Goal: Information Seeking & Learning: Learn about a topic

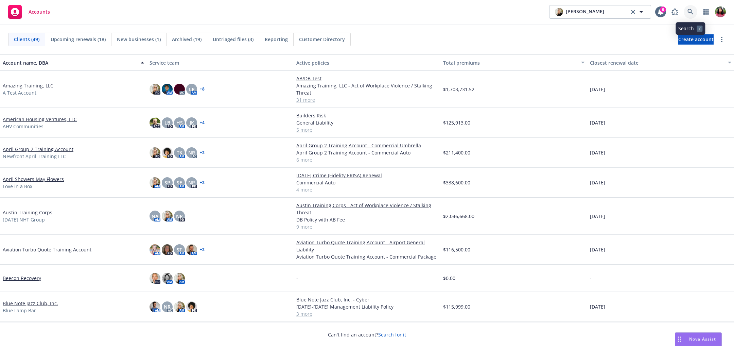
click at [693, 12] on icon at bounding box center [691, 12] width 6 height 6
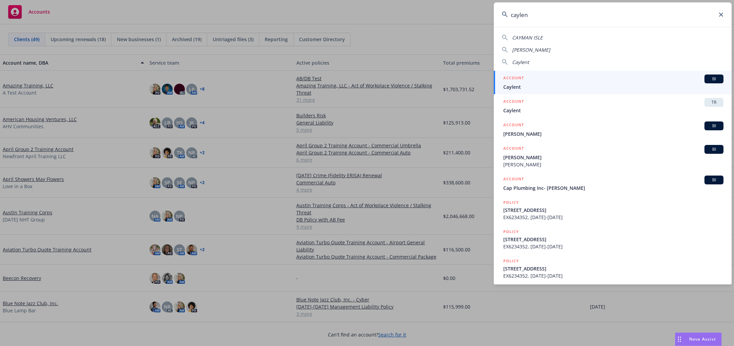
type input "caylent"
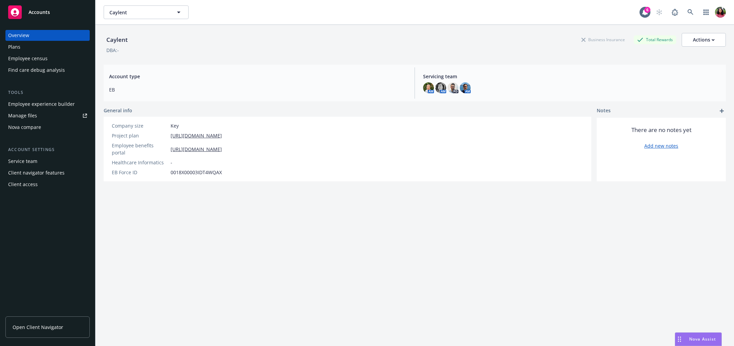
click at [45, 55] on div "Employee census" at bounding box center [27, 58] width 39 height 11
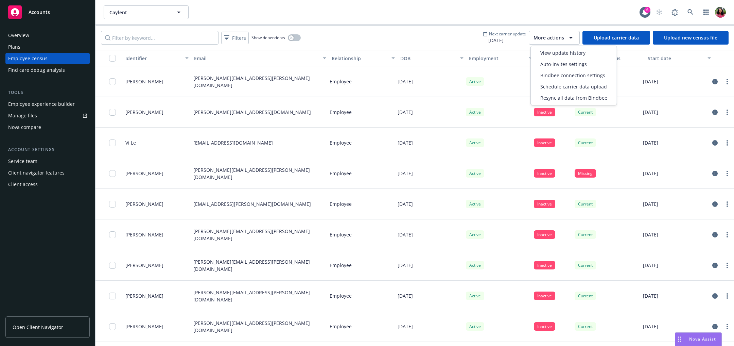
click at [544, 36] on span "More actions" at bounding box center [549, 37] width 31 height 7
click at [548, 51] on span "View update history" at bounding box center [562, 52] width 45 height 7
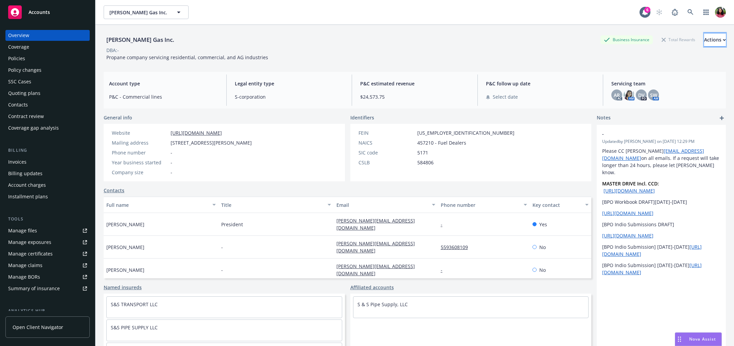
click at [704, 39] on div "Actions" at bounding box center [715, 39] width 22 height 13
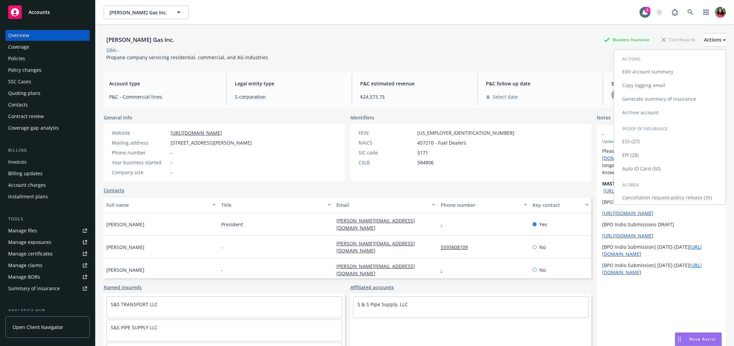
click at [667, 170] on link "Auto ID Card (50)" at bounding box center [669, 169] width 111 height 14
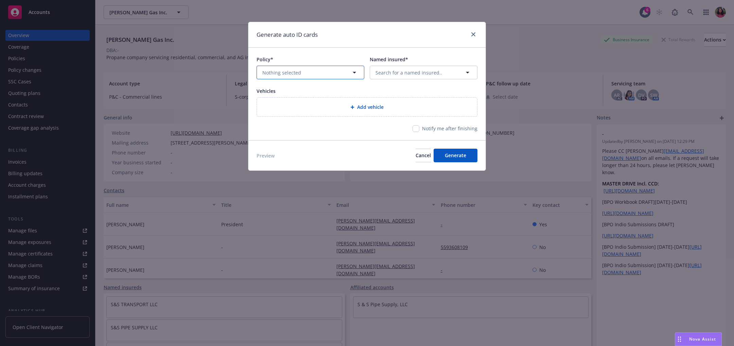
click at [338, 72] on button "Nothing selected" at bounding box center [311, 73] width 108 height 14
click at [285, 70] on span "Nothing selected" at bounding box center [281, 72] width 39 height 7
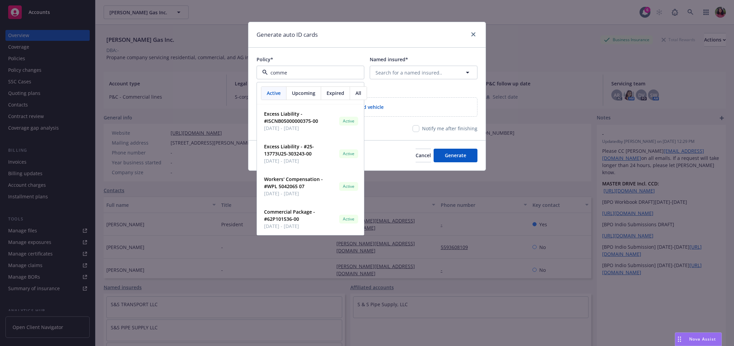
type input "commer"
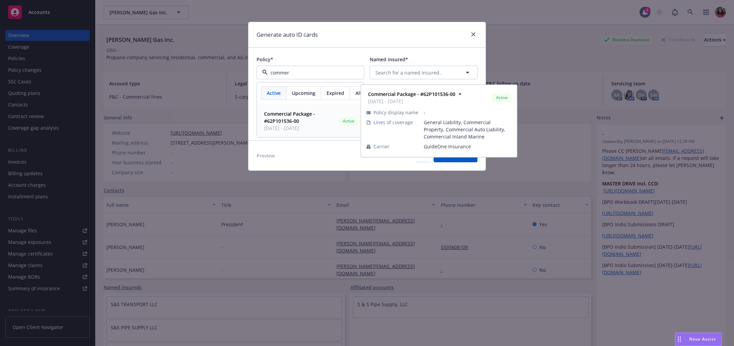
click at [282, 114] on strong "Commercial Package - #62P101536-00" at bounding box center [289, 117] width 51 height 14
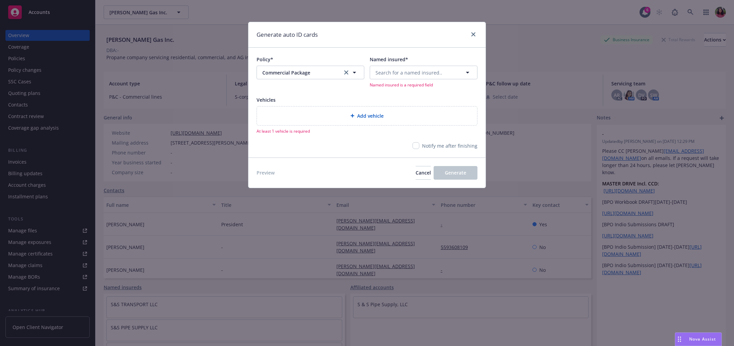
click at [429, 50] on div "Policy* Commercial Package Commercial Package Named insured* Search for a named…" at bounding box center [366, 102] width 237 height 109
click at [423, 73] on span "Search for a named insured.." at bounding box center [409, 72] width 67 height 7
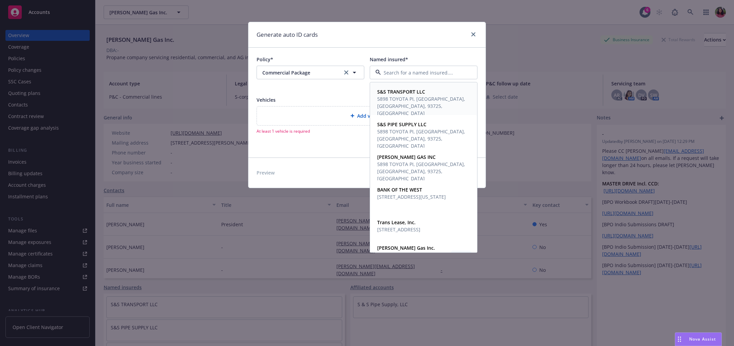
click at [405, 88] on strong "S&S TRANSPORT LLC" at bounding box center [401, 91] width 48 height 6
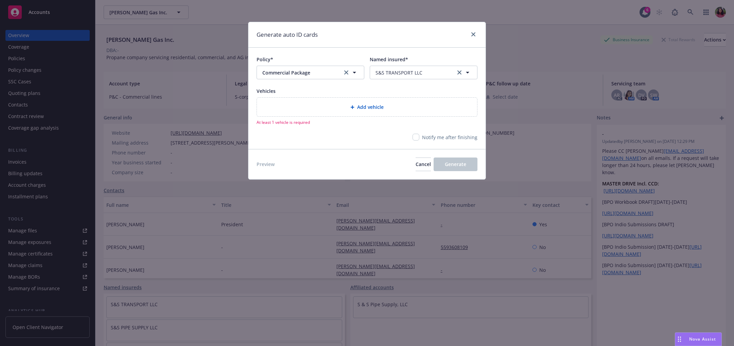
click at [359, 106] on span "Add vehicle" at bounding box center [370, 106] width 27 height 7
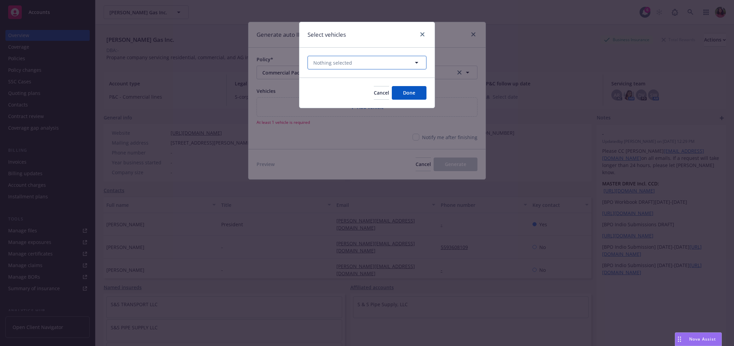
click at [356, 59] on button "Nothing selected" at bounding box center [367, 63] width 119 height 14
click at [364, 64] on button "Nothing selected" at bounding box center [367, 63] width 119 height 14
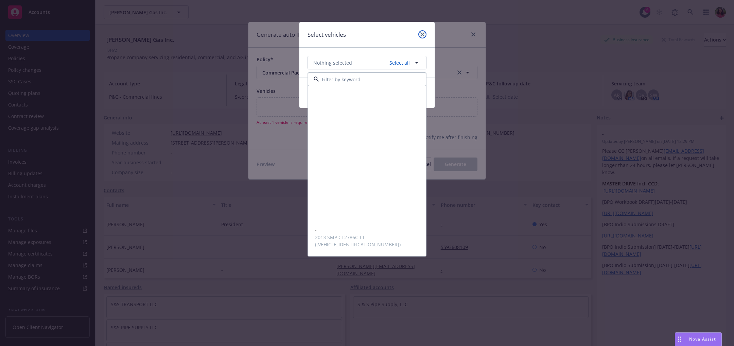
click at [421, 32] on icon "close" at bounding box center [422, 34] width 4 height 4
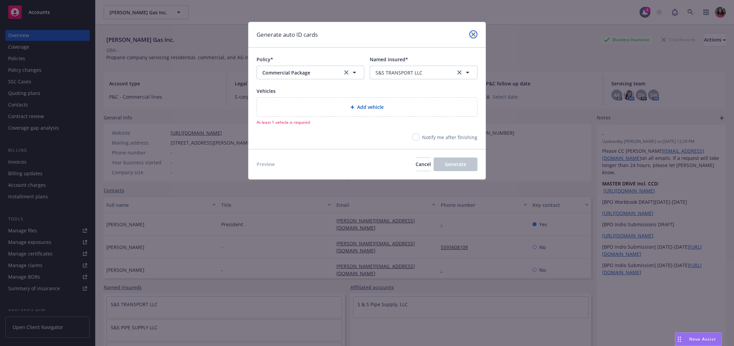
click at [472, 33] on icon "close" at bounding box center [473, 34] width 4 height 4
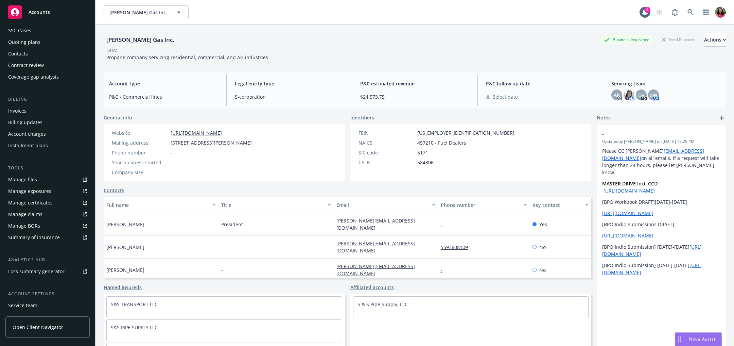
scroll to position [53, 0]
click at [45, 189] on div "Manage exposures" at bounding box center [29, 188] width 43 height 11
click at [704, 38] on div "Actions" at bounding box center [715, 39] width 22 height 13
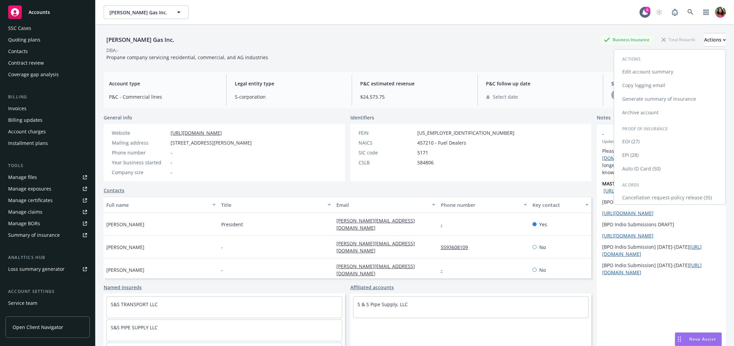
click at [661, 165] on link "Auto ID Card (50)" at bounding box center [669, 169] width 111 height 14
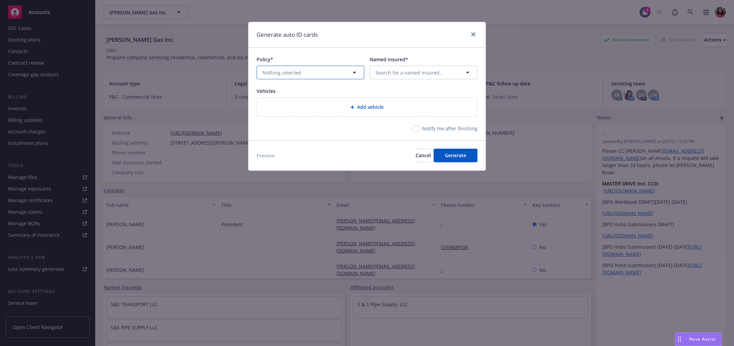
click at [335, 66] on button "Nothing selected" at bounding box center [311, 73] width 108 height 14
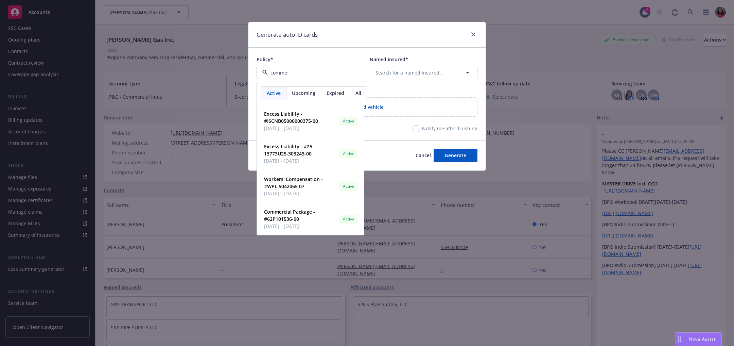
type input "commer"
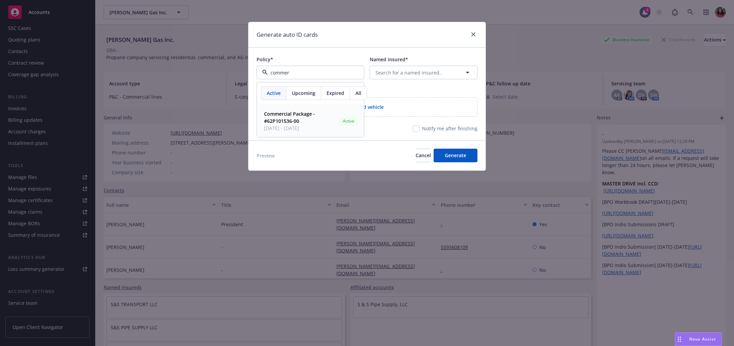
click at [324, 117] on span "Commercial Package - #62P101536-00" at bounding box center [300, 117] width 72 height 14
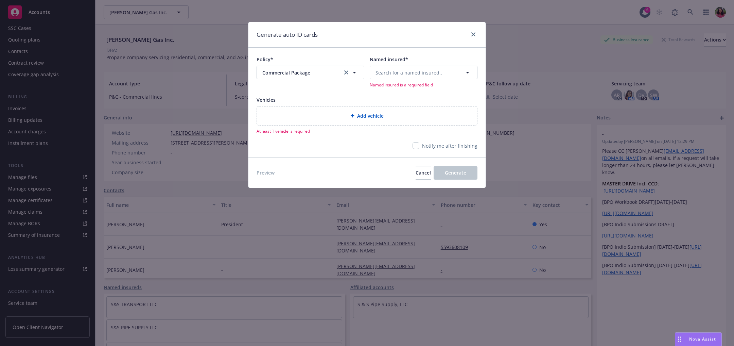
click at [323, 118] on div "Add vehicle" at bounding box center [366, 116] width 209 height 8
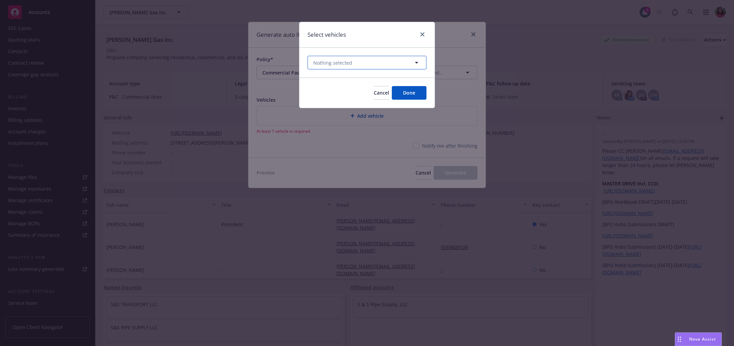
click at [338, 60] on span "Nothing selected" at bounding box center [332, 62] width 39 height 7
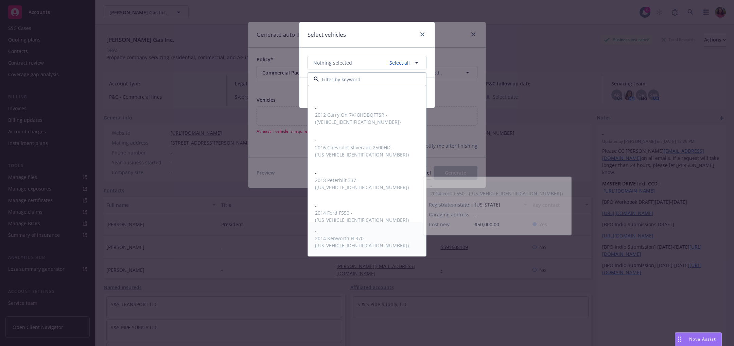
scroll to position [317, 0]
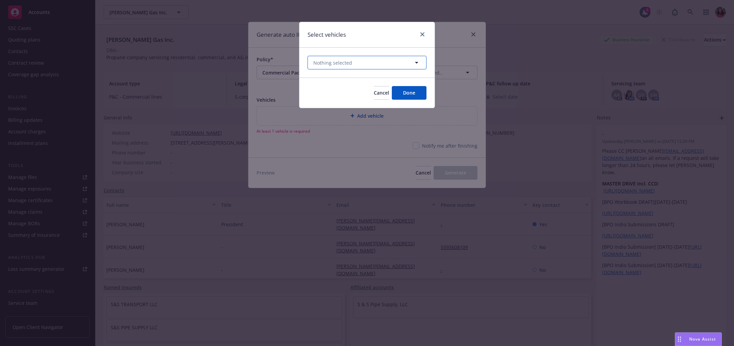
click at [352, 59] on button "Nothing selected" at bounding box center [367, 63] width 119 height 14
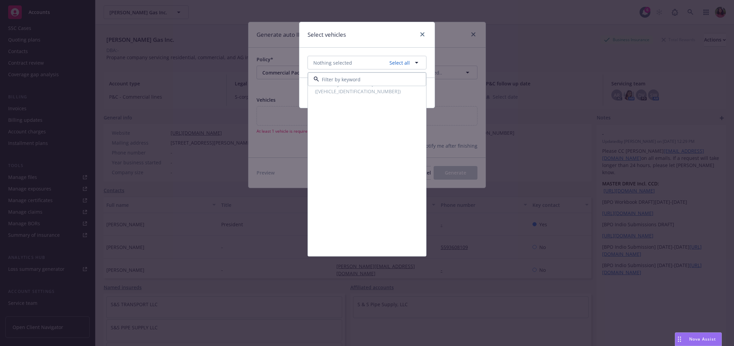
scroll to position [0, 0]
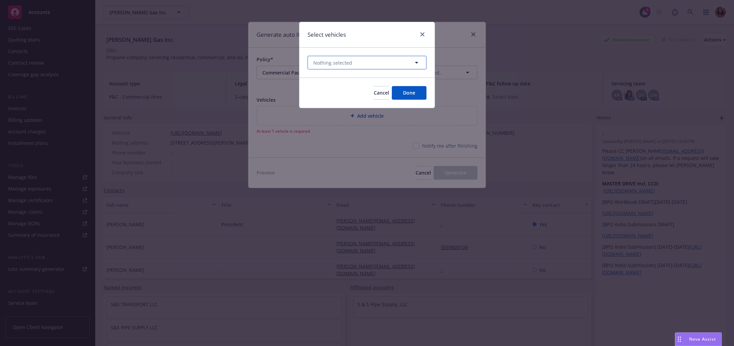
click at [378, 66] on button "Nothing selected" at bounding box center [367, 63] width 119 height 14
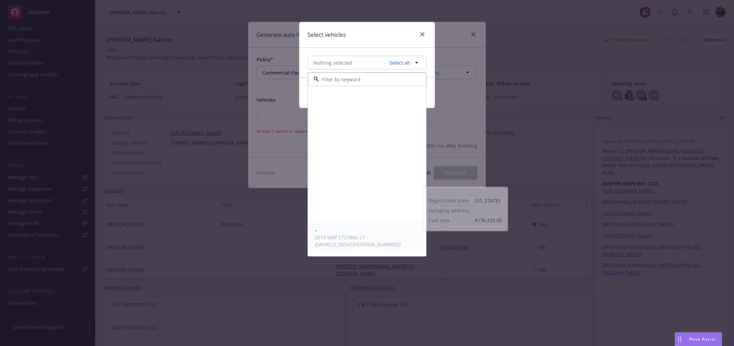
scroll to position [27, 0]
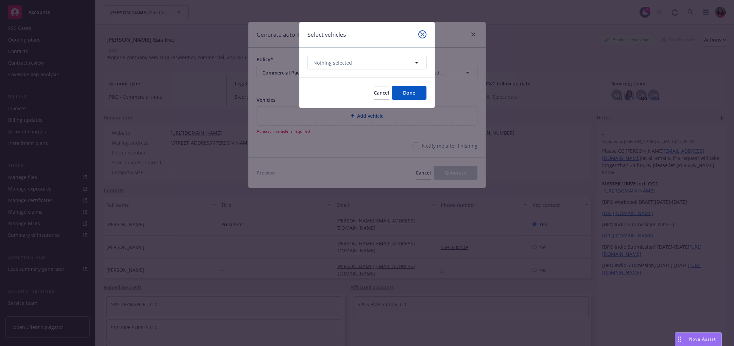
click at [422, 32] on link "close" at bounding box center [422, 34] width 8 height 8
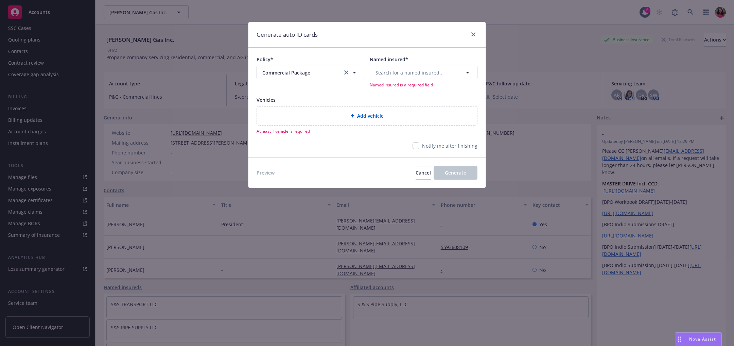
click at [370, 112] on span "Add vehicle" at bounding box center [370, 115] width 27 height 7
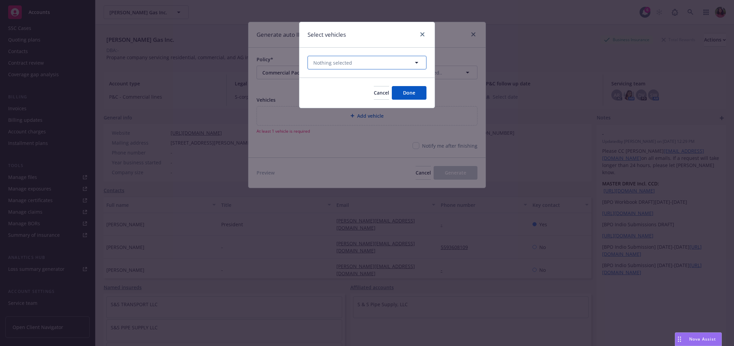
click at [361, 63] on button "Nothing selected" at bounding box center [367, 63] width 119 height 14
click at [372, 60] on button "Nothing selected" at bounding box center [367, 63] width 119 height 14
click at [393, 57] on button "Nothing selected" at bounding box center [367, 63] width 119 height 14
click at [374, 58] on button "Nothing selected" at bounding box center [367, 63] width 119 height 14
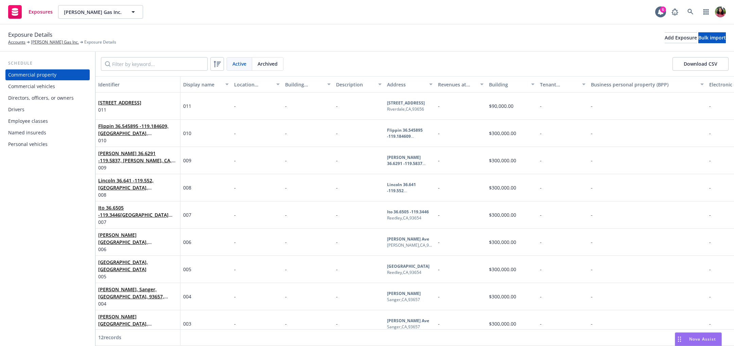
click at [52, 86] on div "Commercial vehicles" at bounding box center [31, 86] width 47 height 11
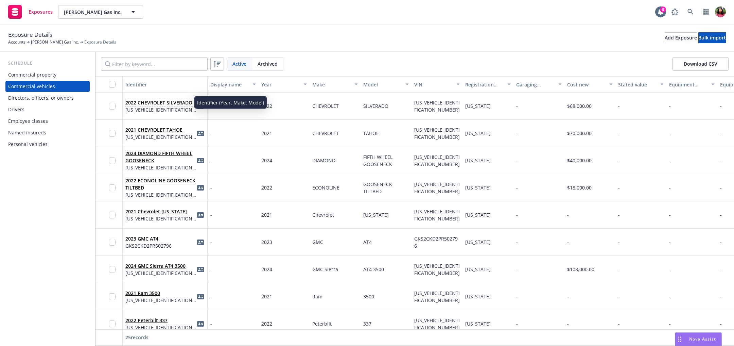
click at [146, 103] on link "2022 CHEVROLET SILVERADO" at bounding box center [158, 102] width 67 height 6
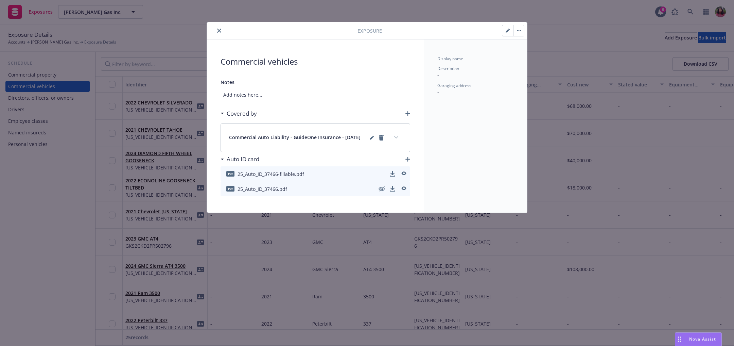
click at [218, 29] on icon "close" at bounding box center [219, 31] width 4 height 4
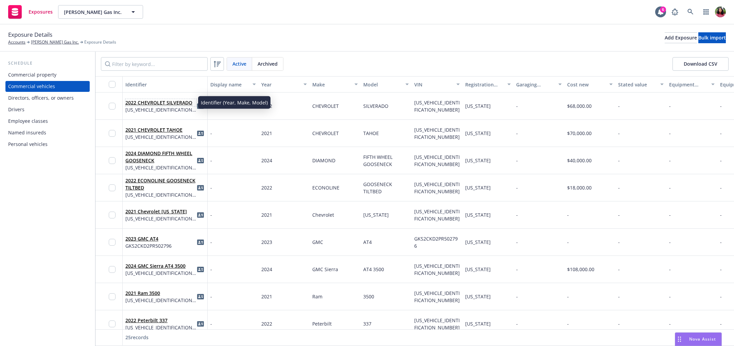
click at [145, 100] on link "2022 CHEVROLET SILVERADO" at bounding box center [158, 102] width 67 height 6
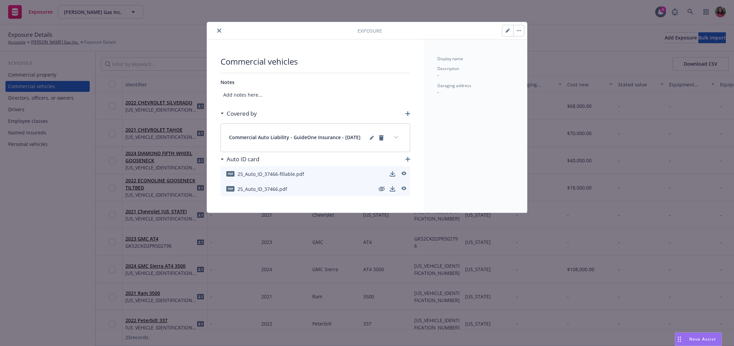
click at [218, 28] on button "close" at bounding box center [219, 31] width 8 height 8
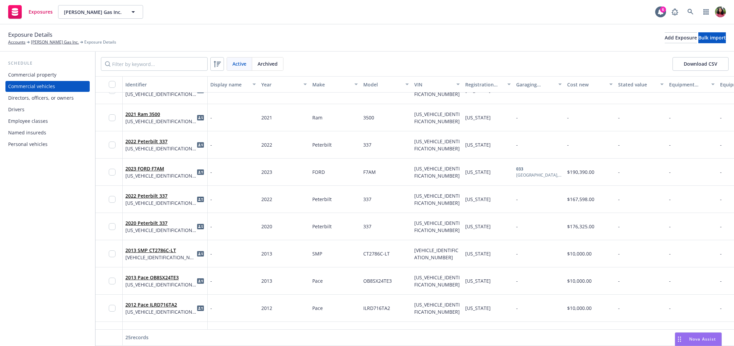
scroll to position [182, 0]
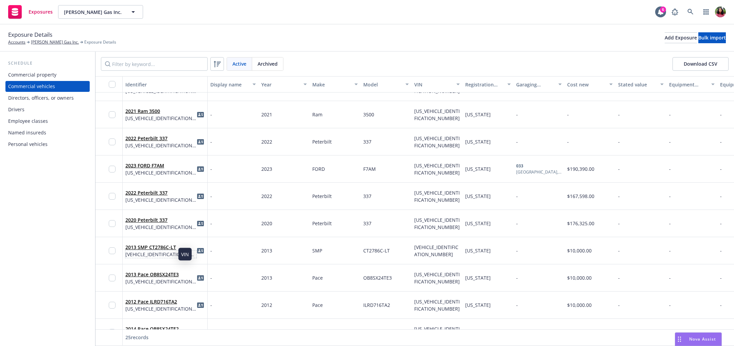
click at [167, 254] on span "1RCFBJY2SE1001278" at bounding box center [160, 253] width 71 height 7
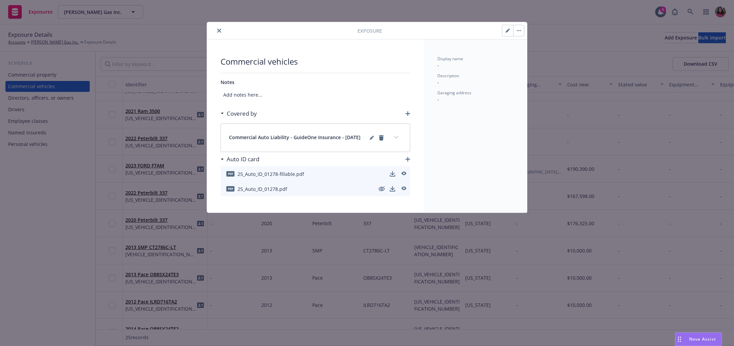
click at [397, 136] on button "expand content" at bounding box center [396, 137] width 11 height 11
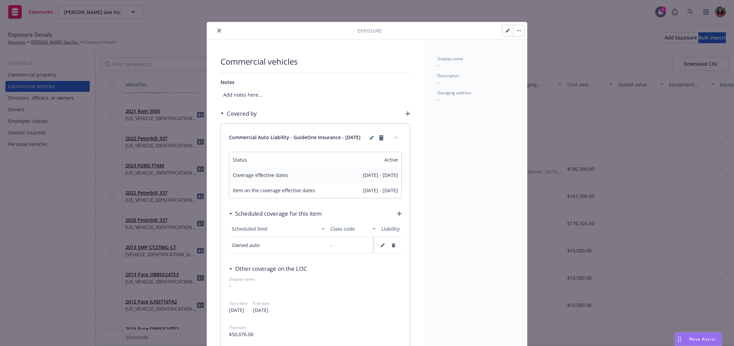
click at [397, 136] on button "collapse content" at bounding box center [396, 137] width 11 height 11
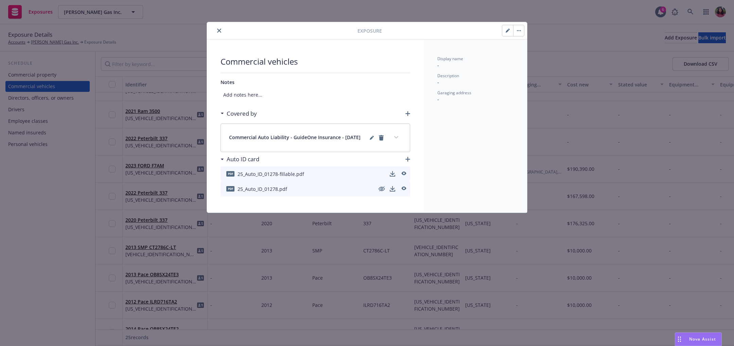
click at [503, 33] on button "button" at bounding box center [507, 30] width 11 height 11
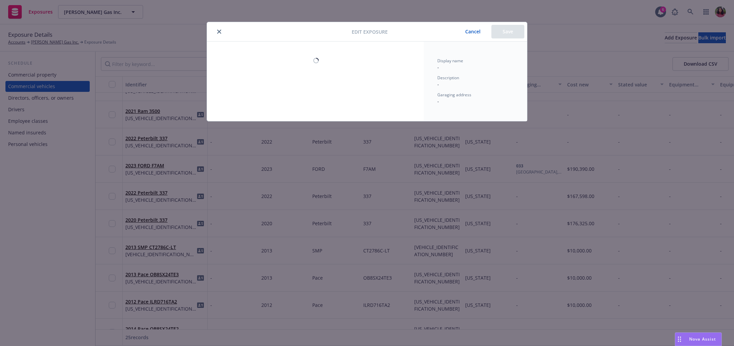
select select "CA"
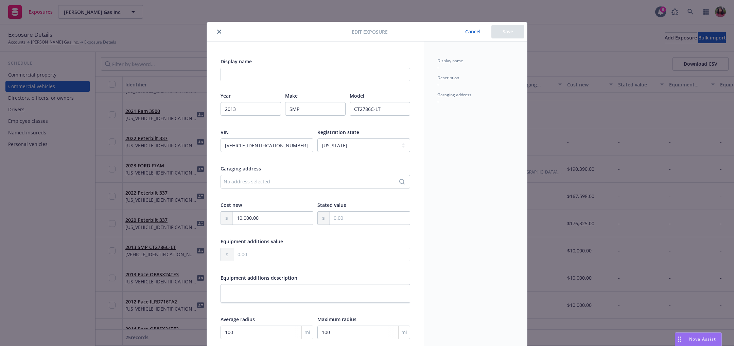
click at [465, 31] on button "Cancel" at bounding box center [472, 32] width 37 height 14
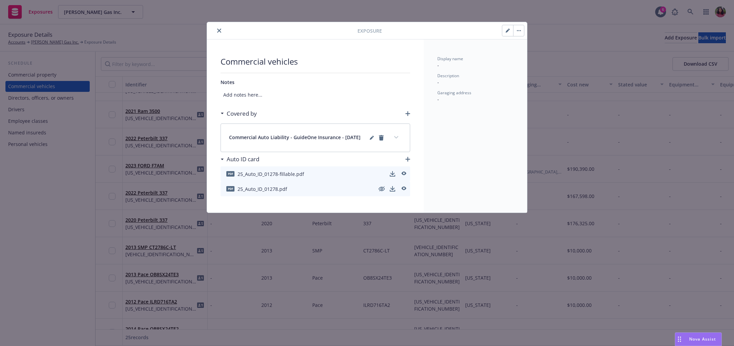
click at [219, 27] on button "close" at bounding box center [219, 31] width 8 height 8
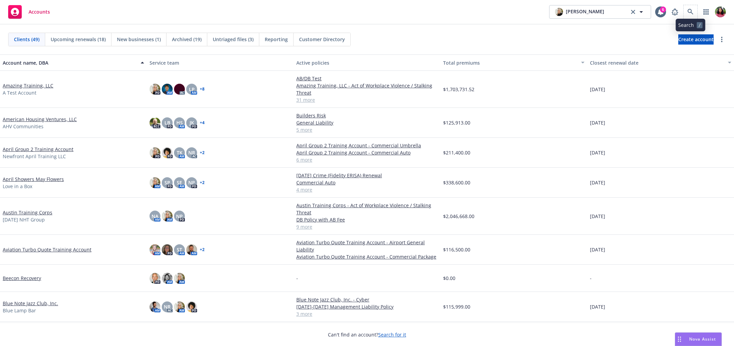
click at [684, 7] on span at bounding box center [691, 12] width 14 height 14
click at [689, 13] on icon at bounding box center [691, 12] width 6 height 6
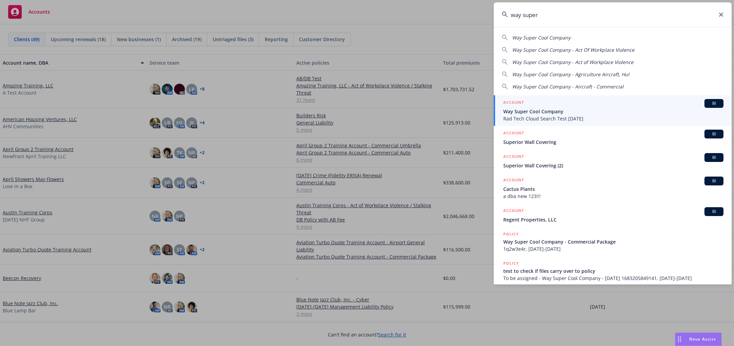
type input "way super"
click at [670, 109] on span "Way Super Cool Company" at bounding box center [613, 111] width 220 height 7
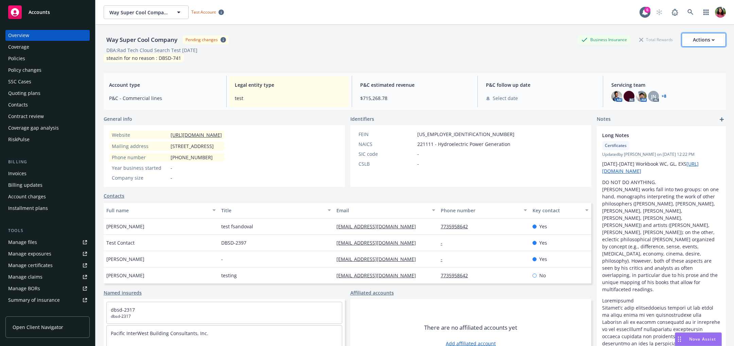
click at [697, 39] on div "Actions" at bounding box center [704, 39] width 22 height 13
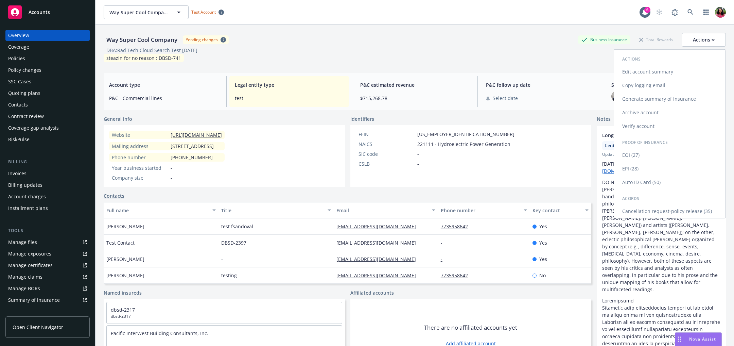
click at [647, 185] on link "Auto ID Card (50)" at bounding box center [669, 182] width 111 height 14
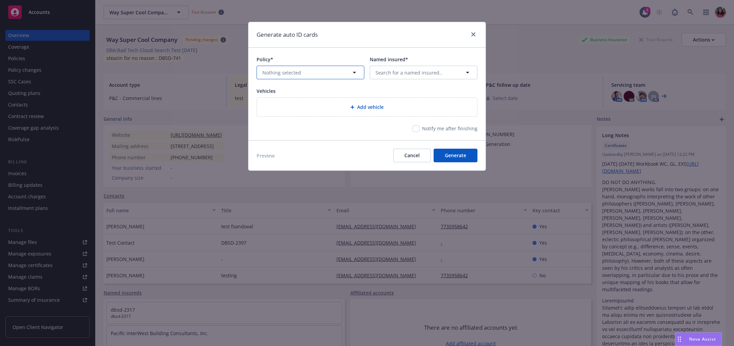
click at [333, 75] on button "Nothing selected" at bounding box center [311, 73] width 108 height 14
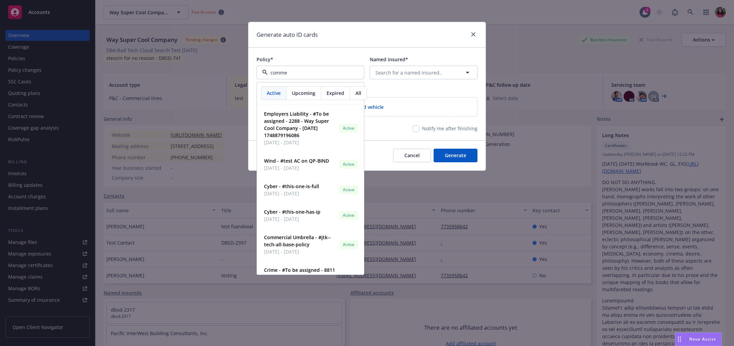
type input "commer"
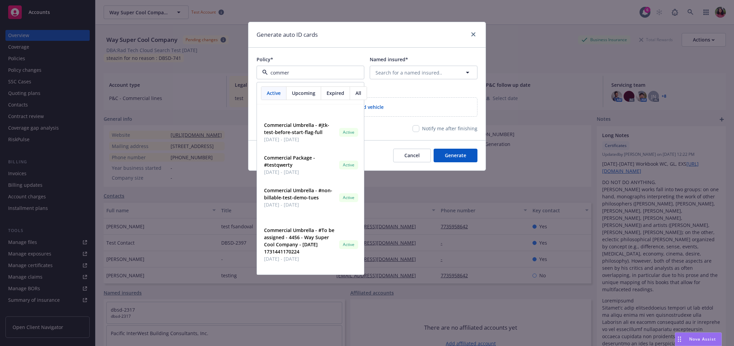
scroll to position [159, 0]
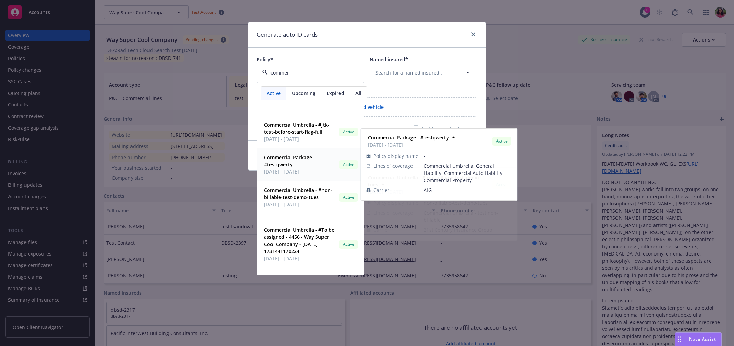
click at [284, 154] on strong "Commercial Package - #testqwerty" at bounding box center [289, 161] width 51 height 14
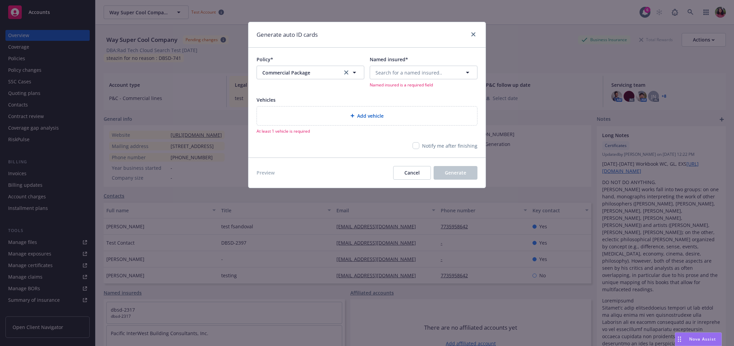
click at [343, 109] on div "Add vehicle" at bounding box center [367, 115] width 220 height 19
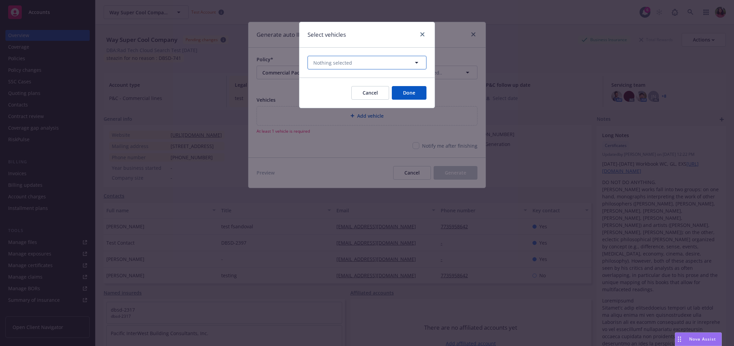
click at [358, 63] on button "Nothing selected" at bounding box center [367, 63] width 119 height 14
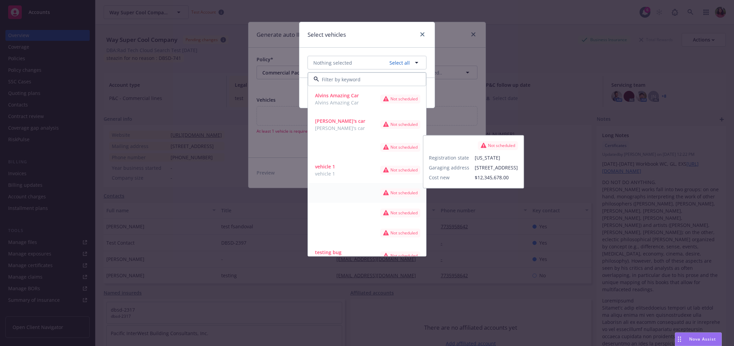
scroll to position [105, 0]
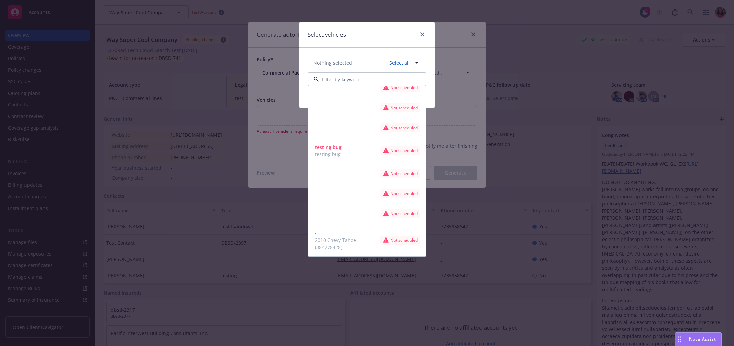
click at [440, 22] on div "Select vehicles Nothing selected Select all vehicle 1 vehicle 1 Not scheduled R…" at bounding box center [367, 173] width 734 height 346
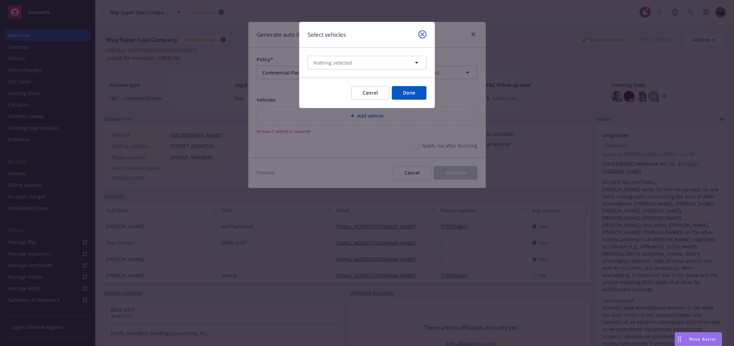
click at [422, 35] on icon "close" at bounding box center [422, 34] width 4 height 4
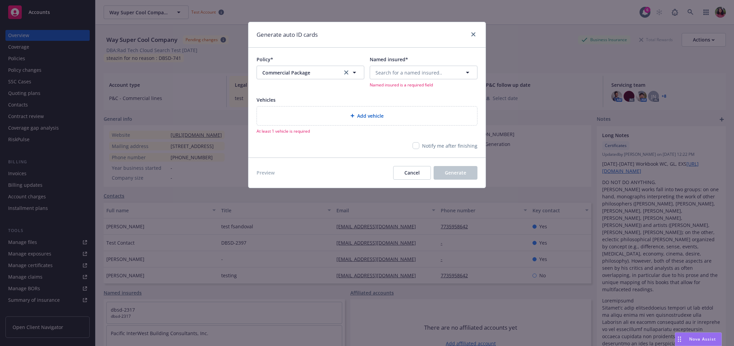
click at [28, 253] on div "Generate auto ID cards Policy* Commercial Package Commercial Package Named insu…" at bounding box center [367, 173] width 734 height 346
click at [138, 221] on div "Generate auto ID cards Policy* Commercial Package Commercial Package Named insu…" at bounding box center [367, 173] width 734 height 346
click at [411, 173] on span "Cancel" at bounding box center [411, 172] width 15 height 6
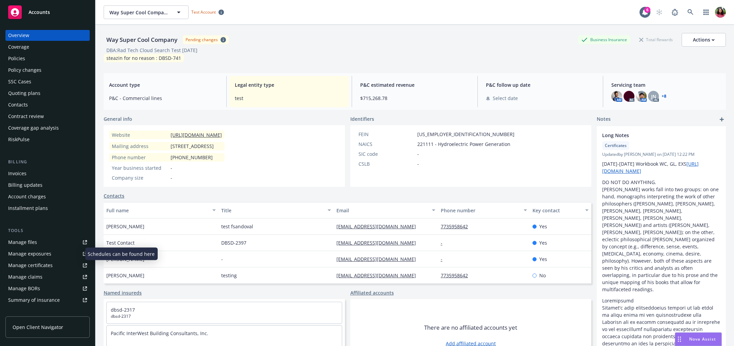
click at [42, 248] on div "Manage exposures" at bounding box center [29, 253] width 43 height 11
click at [703, 43] on div "Actions" at bounding box center [704, 39] width 22 height 13
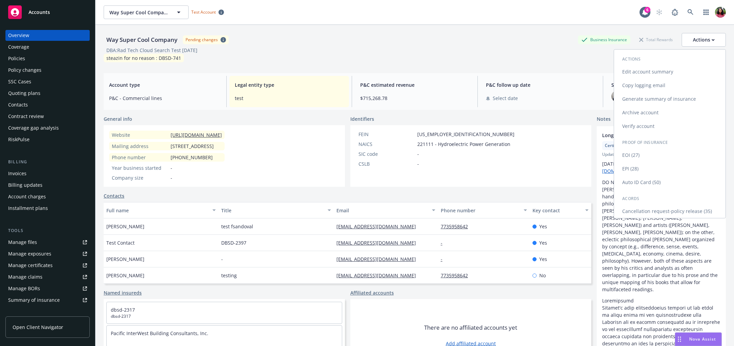
click at [663, 185] on link "Auto ID Card (50)" at bounding box center [669, 182] width 111 height 14
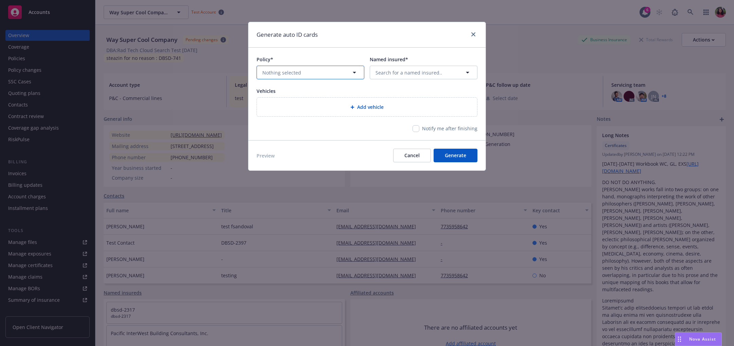
click at [334, 73] on button "Nothing selected" at bounding box center [311, 73] width 108 height 14
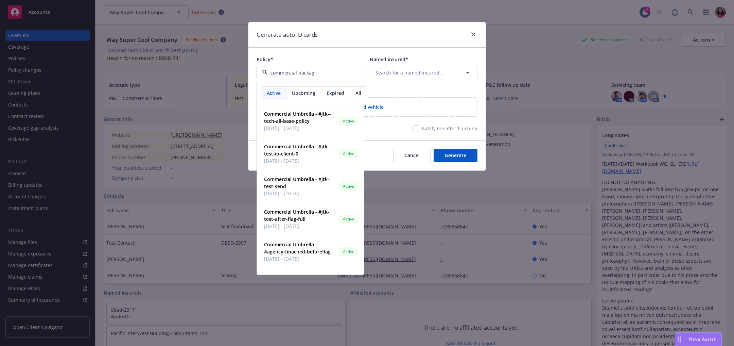
type input "commercial package"
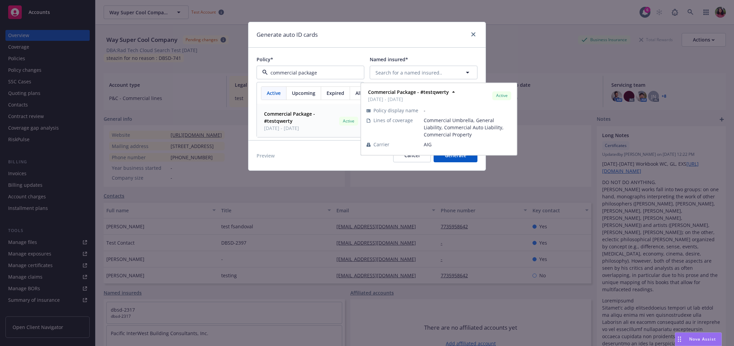
click at [316, 108] on div "Commercial Package - #testqwerty 01/01/2025 - 01/01/2026 Active Policy display …" at bounding box center [310, 121] width 106 height 32
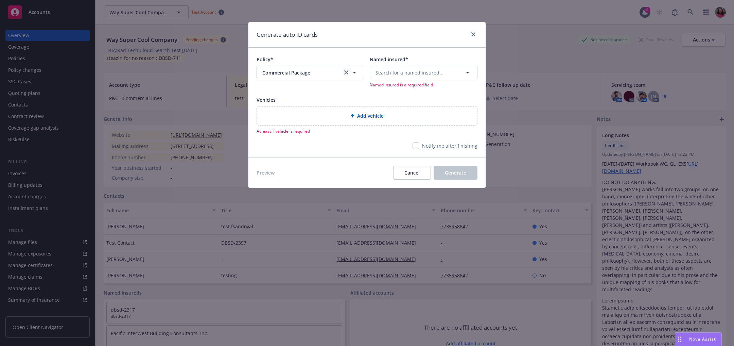
click at [320, 116] on div "Add vehicle" at bounding box center [366, 116] width 209 height 8
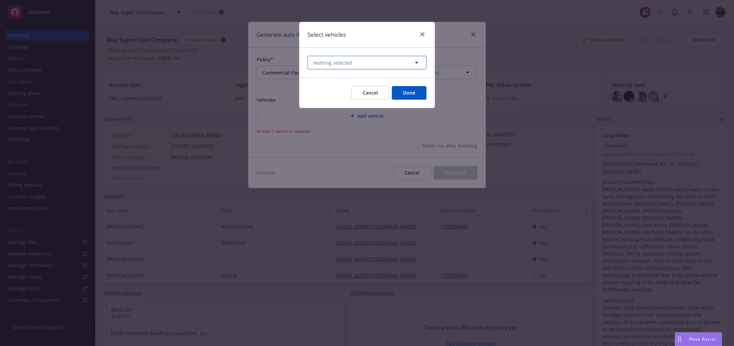
click at [344, 62] on span "Nothing selected" at bounding box center [332, 62] width 39 height 7
click at [393, 59] on button "Nothing selected" at bounding box center [367, 63] width 119 height 14
click at [387, 65] on button "Nothing selected" at bounding box center [367, 63] width 119 height 14
click at [344, 58] on button "Nothing selected" at bounding box center [367, 63] width 119 height 14
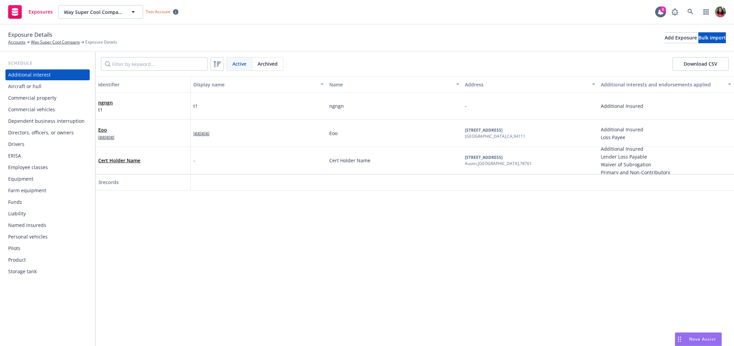
click at [37, 106] on div "Commercial vehicles" at bounding box center [31, 109] width 47 height 11
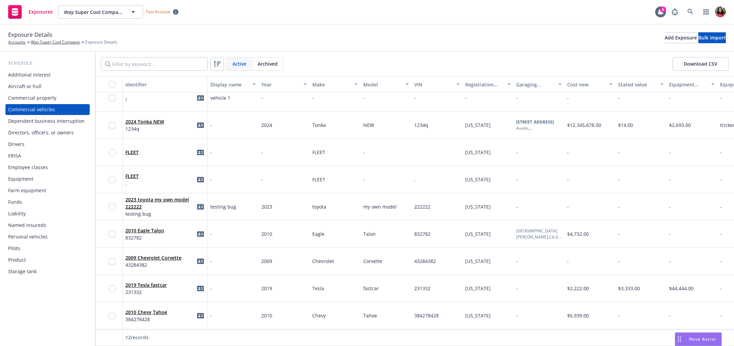
scroll to position [97, 0]
click at [155, 143] on div "FLEET" at bounding box center [164, 152] width 79 height 19
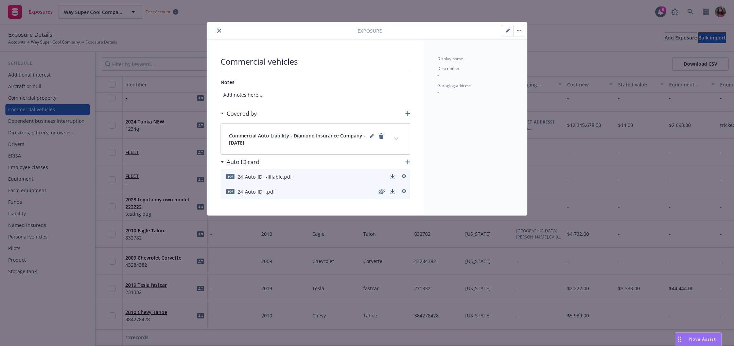
click at [215, 29] on div at bounding box center [284, 31] width 148 height 8
click at [216, 29] on button "close" at bounding box center [219, 31] width 8 height 8
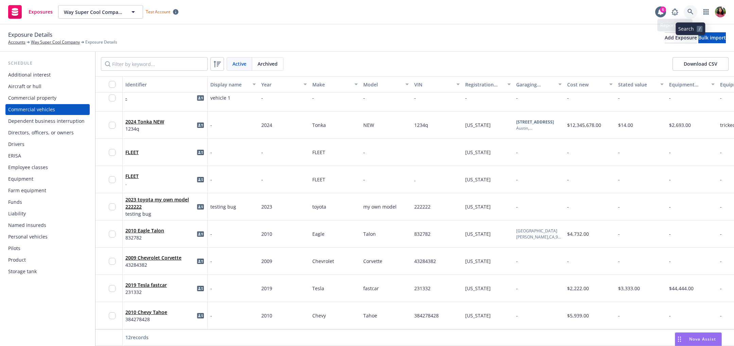
click at [688, 8] on link at bounding box center [691, 12] width 14 height 14
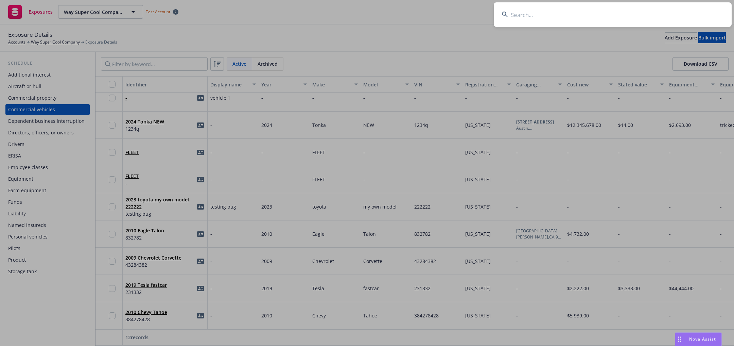
click at [609, 7] on input at bounding box center [613, 14] width 238 height 24
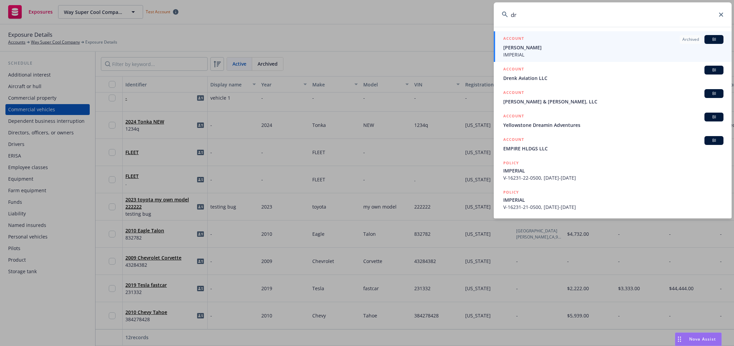
type input "d"
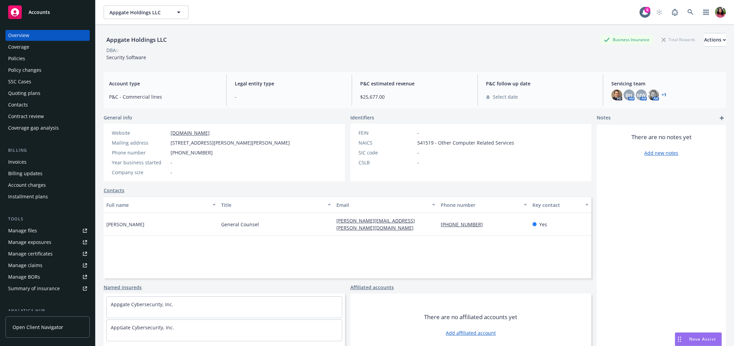
click at [26, 46] on div "Coverage" at bounding box center [18, 46] width 21 height 11
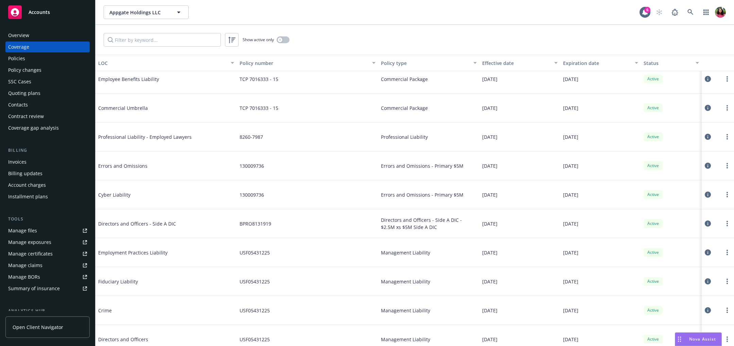
scroll to position [394, 0]
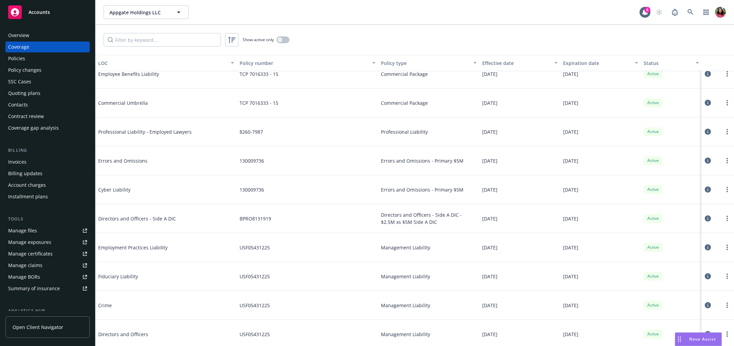
click at [705, 216] on icon at bounding box center [708, 218] width 6 height 6
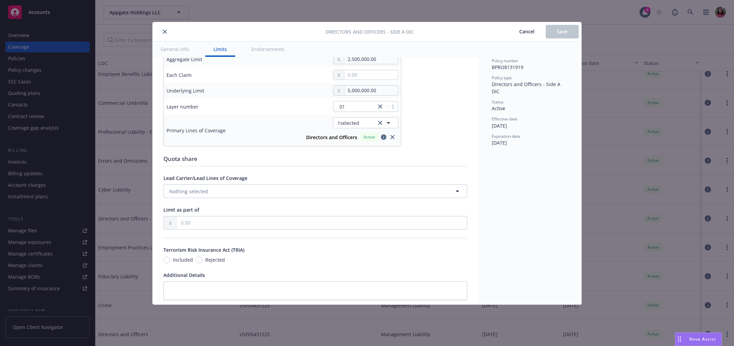
scroll to position [240, 0]
click at [164, 32] on icon "close" at bounding box center [165, 32] width 4 height 4
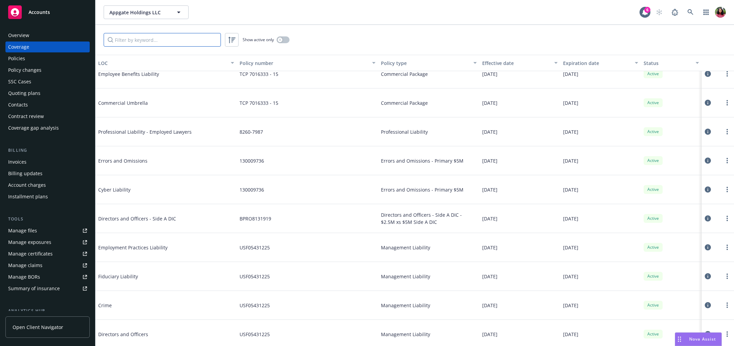
click at [146, 39] on input "Filter by keyword..." at bounding box center [162, 40] width 117 height 14
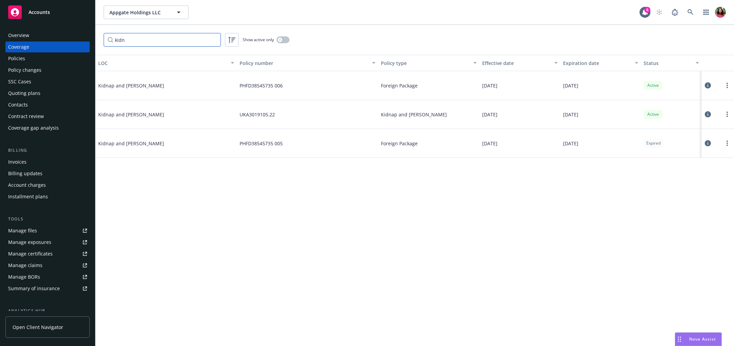
type input "kidn"
click at [710, 85] on icon at bounding box center [708, 85] width 6 height 6
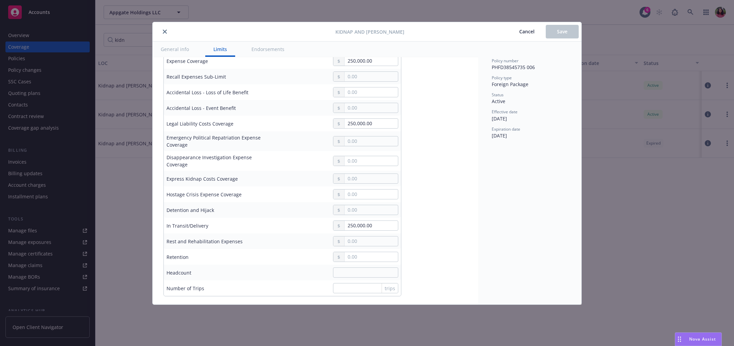
scroll to position [163, 0]
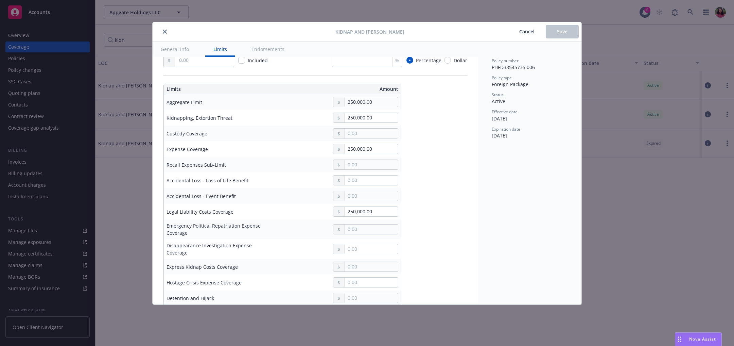
click at [530, 29] on span "Cancel" at bounding box center [526, 31] width 15 height 6
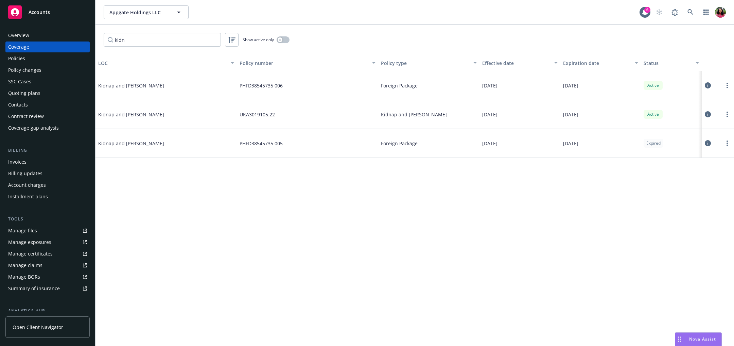
click at [710, 112] on icon at bounding box center [708, 114] width 6 height 6
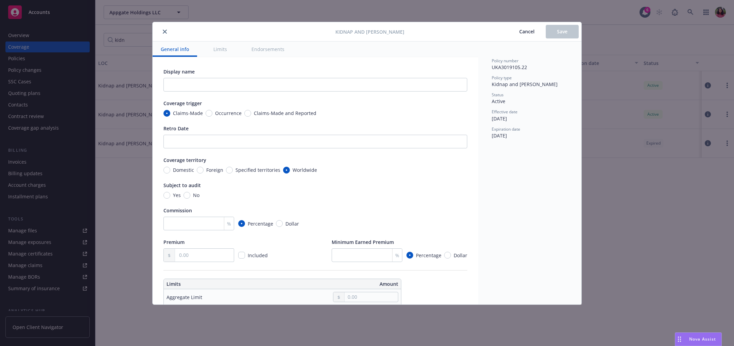
click at [163, 30] on icon "close" at bounding box center [165, 32] width 4 height 4
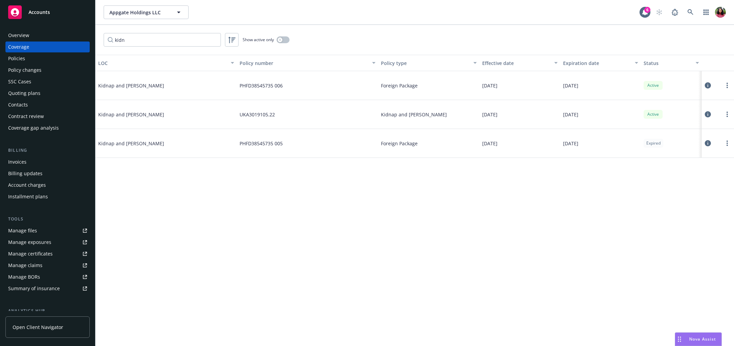
click at [709, 113] on icon at bounding box center [708, 114] width 6 height 6
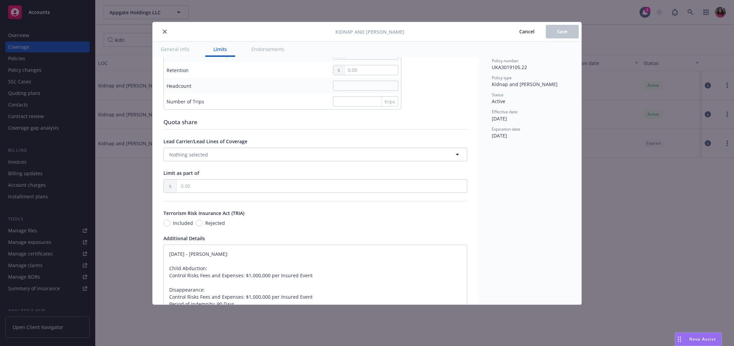
scroll to position [485, 0]
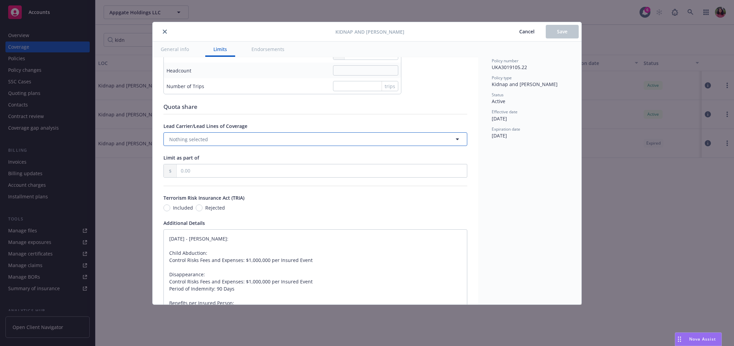
click at [332, 140] on button "Nothing selected" at bounding box center [315, 139] width 304 height 14
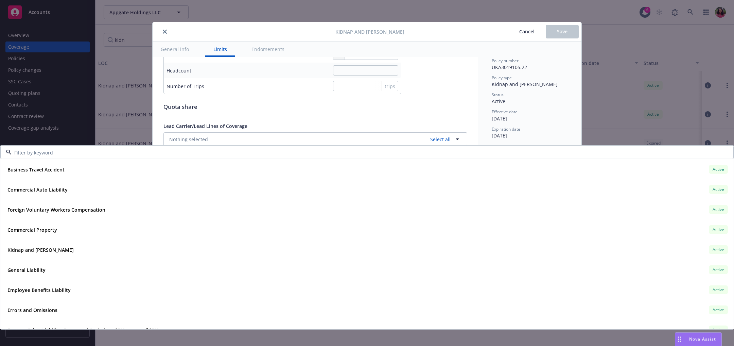
click at [424, 111] on div "Display name Coverage trigger Claims-Made Occurrence Claims-Made and Reported R…" at bounding box center [315, 89] width 304 height 1012
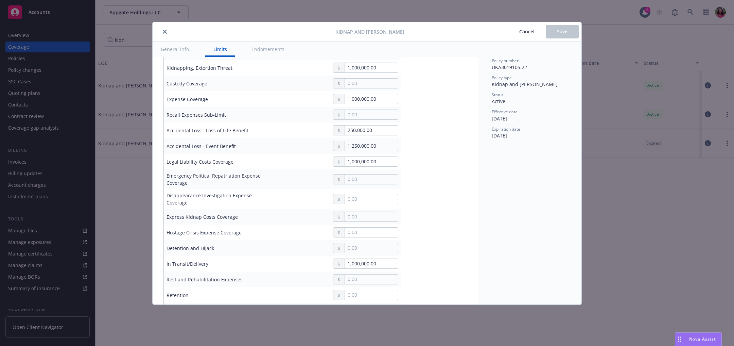
scroll to position [0, 0]
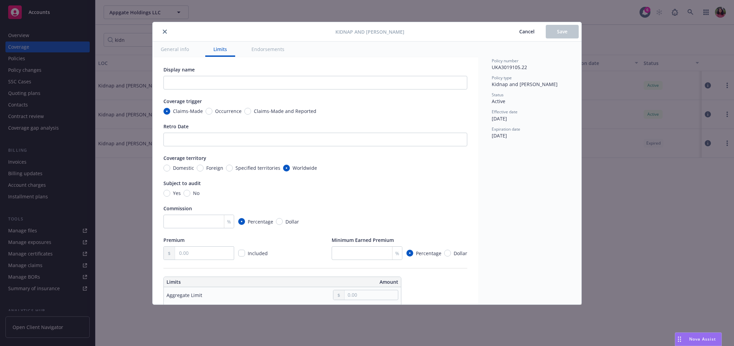
type textarea "x"
click at [525, 28] on span "Cancel" at bounding box center [526, 31] width 15 height 6
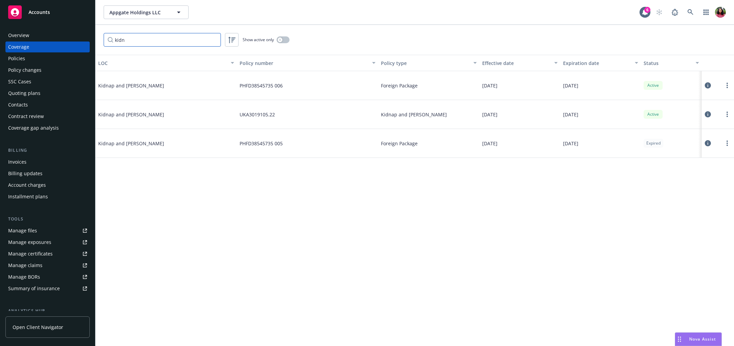
click at [147, 43] on input "kidn" at bounding box center [162, 40] width 117 height 14
type input "k"
type input "ctx"
click at [711, 115] on icon at bounding box center [708, 114] width 6 height 6
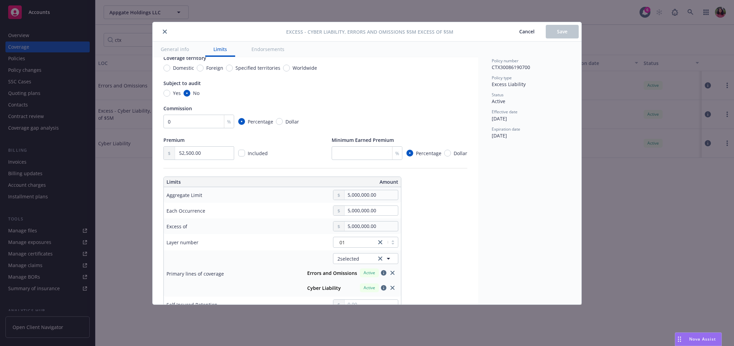
scroll to position [153, 0]
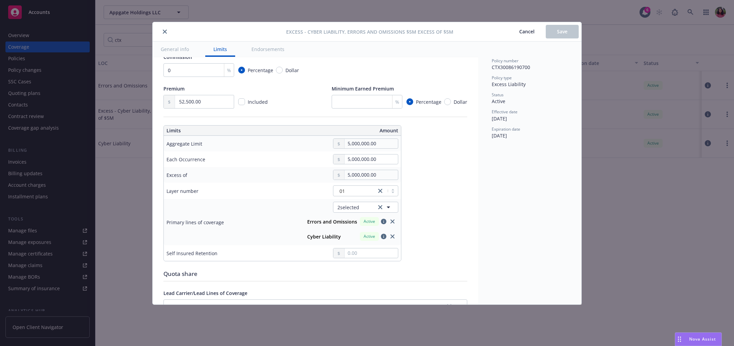
click at [164, 31] on icon "close" at bounding box center [165, 32] width 4 height 4
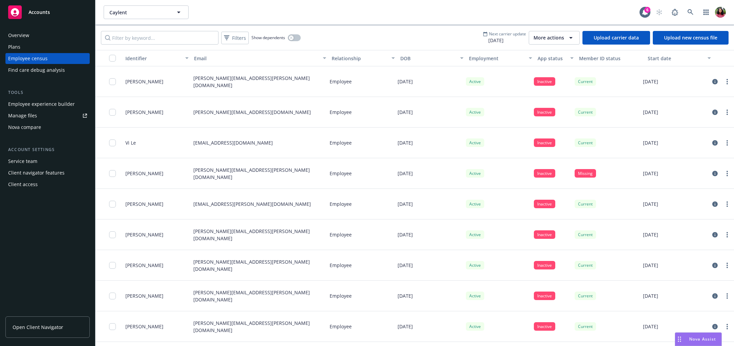
click at [560, 34] on span "More actions" at bounding box center [549, 37] width 31 height 7
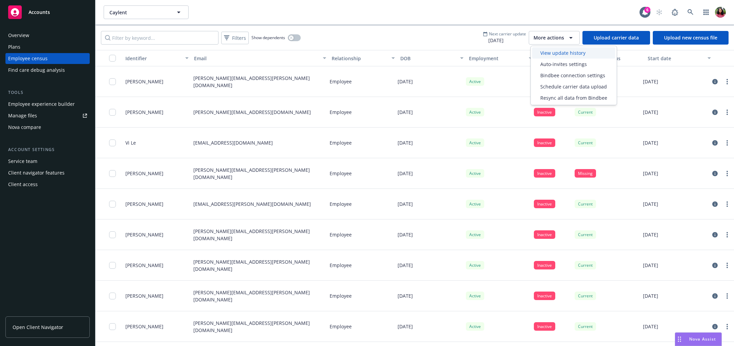
click at [559, 50] on span "View update history" at bounding box center [562, 52] width 45 height 7
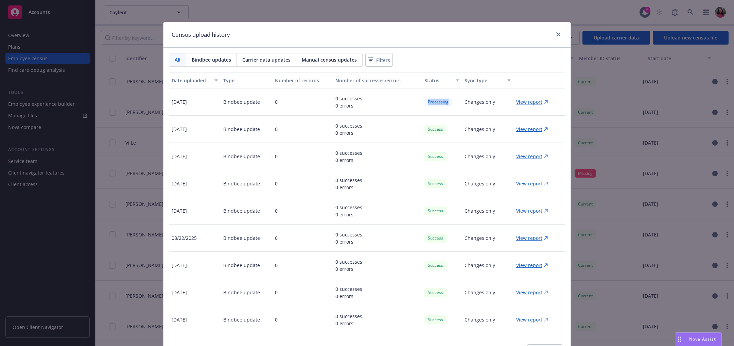
drag, startPoint x: 416, startPoint y: 100, endPoint x: 451, endPoint y: 100, distance: 35.0
click at [451, 100] on div "Processing" at bounding box center [442, 101] width 40 height 27
click at [518, 102] on p "View report" at bounding box center [529, 101] width 26 height 7
